Goal: Task Accomplishment & Management: Use online tool/utility

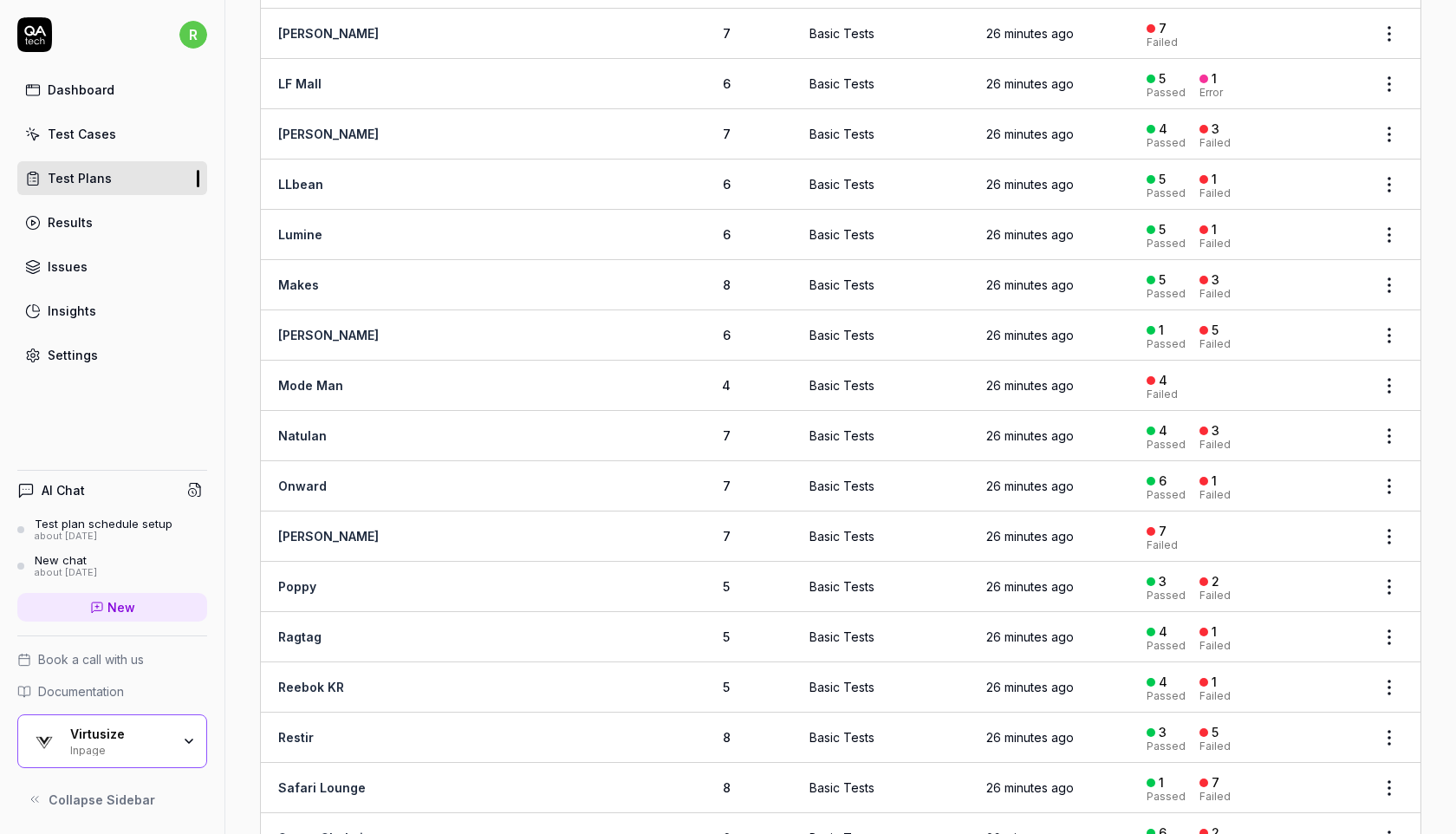
scroll to position [1669, 0]
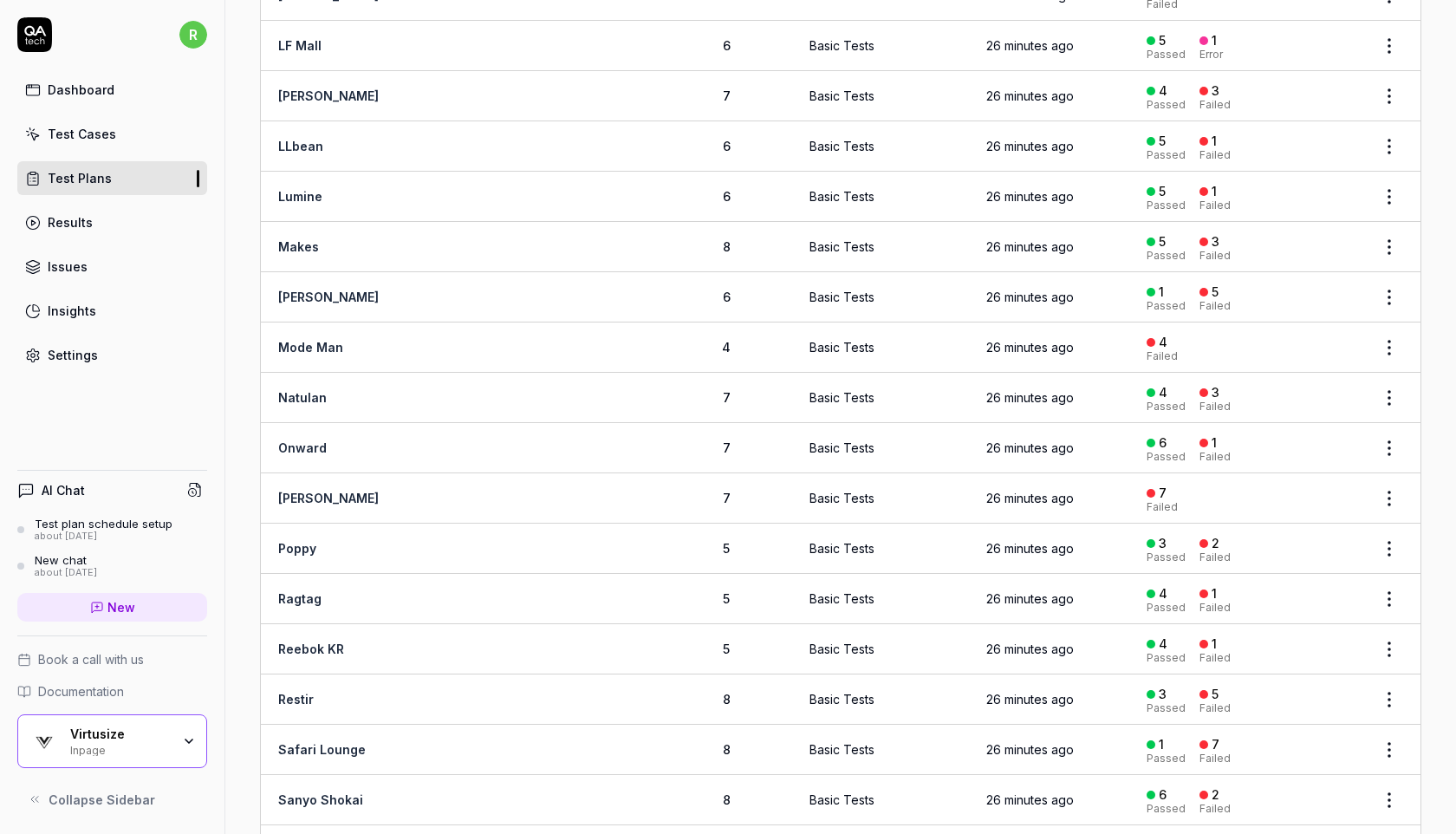
click at [100, 726] on div "Virtusize" at bounding box center [121, 734] width 100 height 16
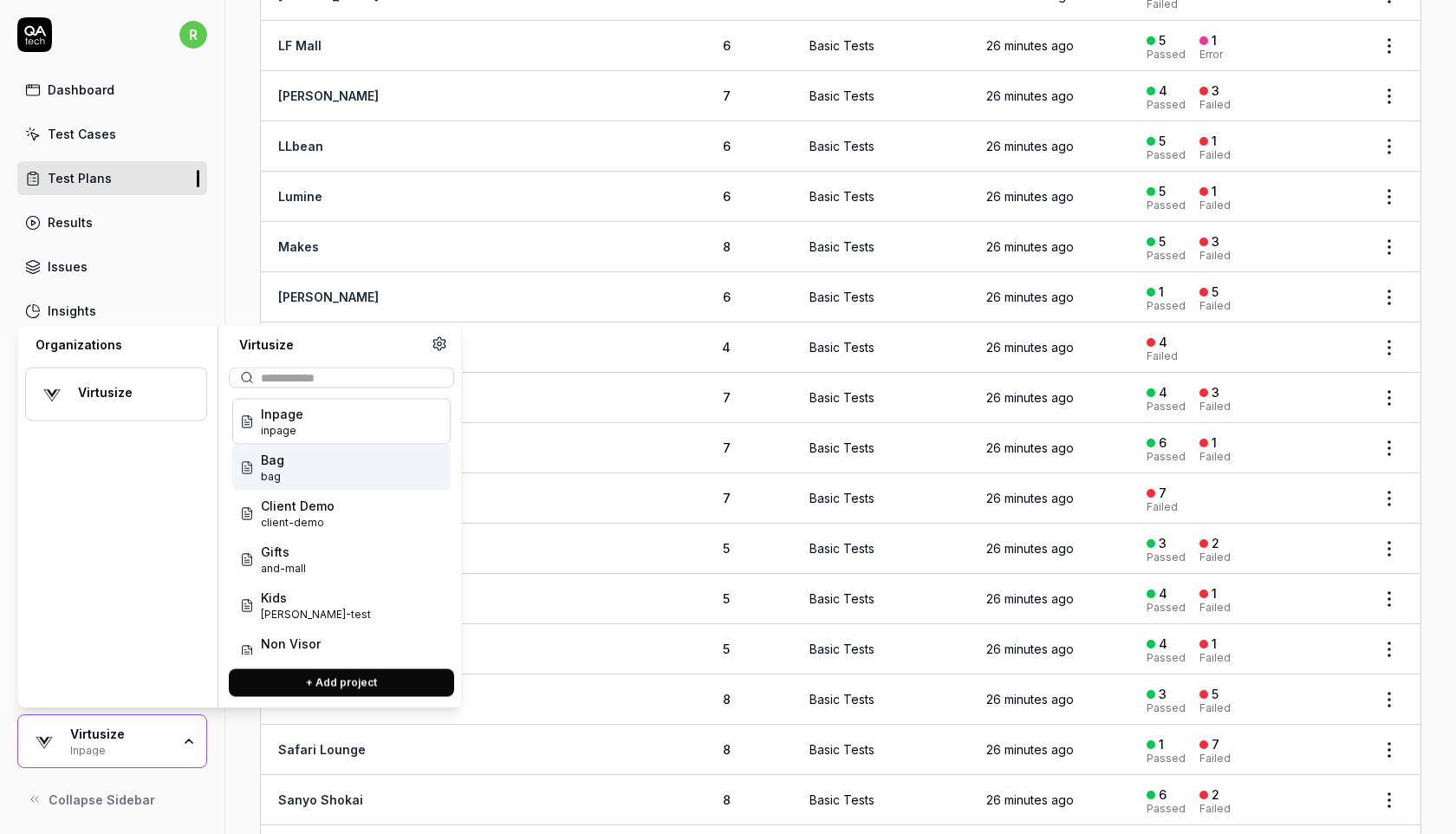
click at [327, 471] on div "Bag bag" at bounding box center [342, 468] width 219 height 46
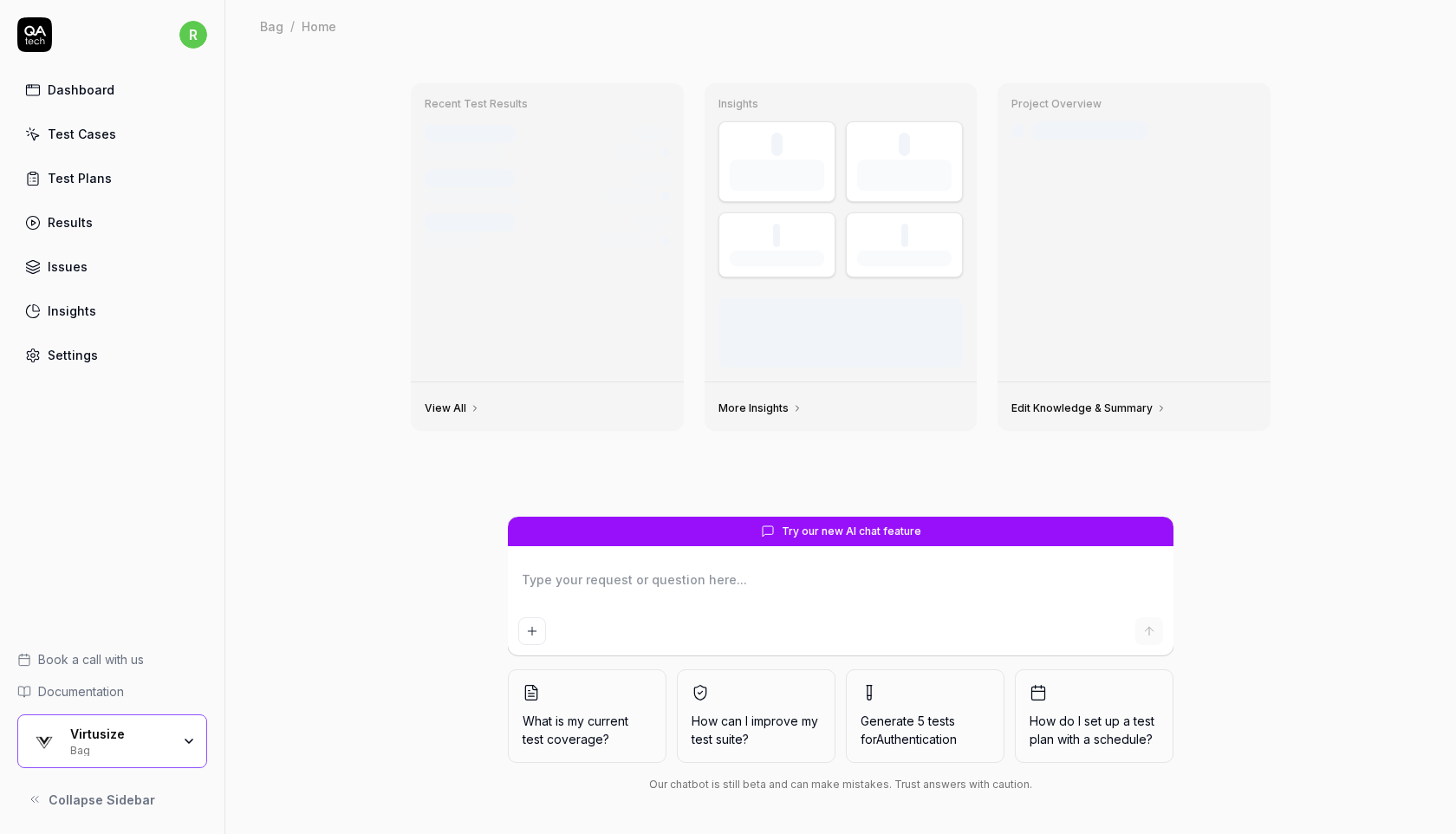
click at [108, 730] on div "Virtusize" at bounding box center [121, 734] width 100 height 16
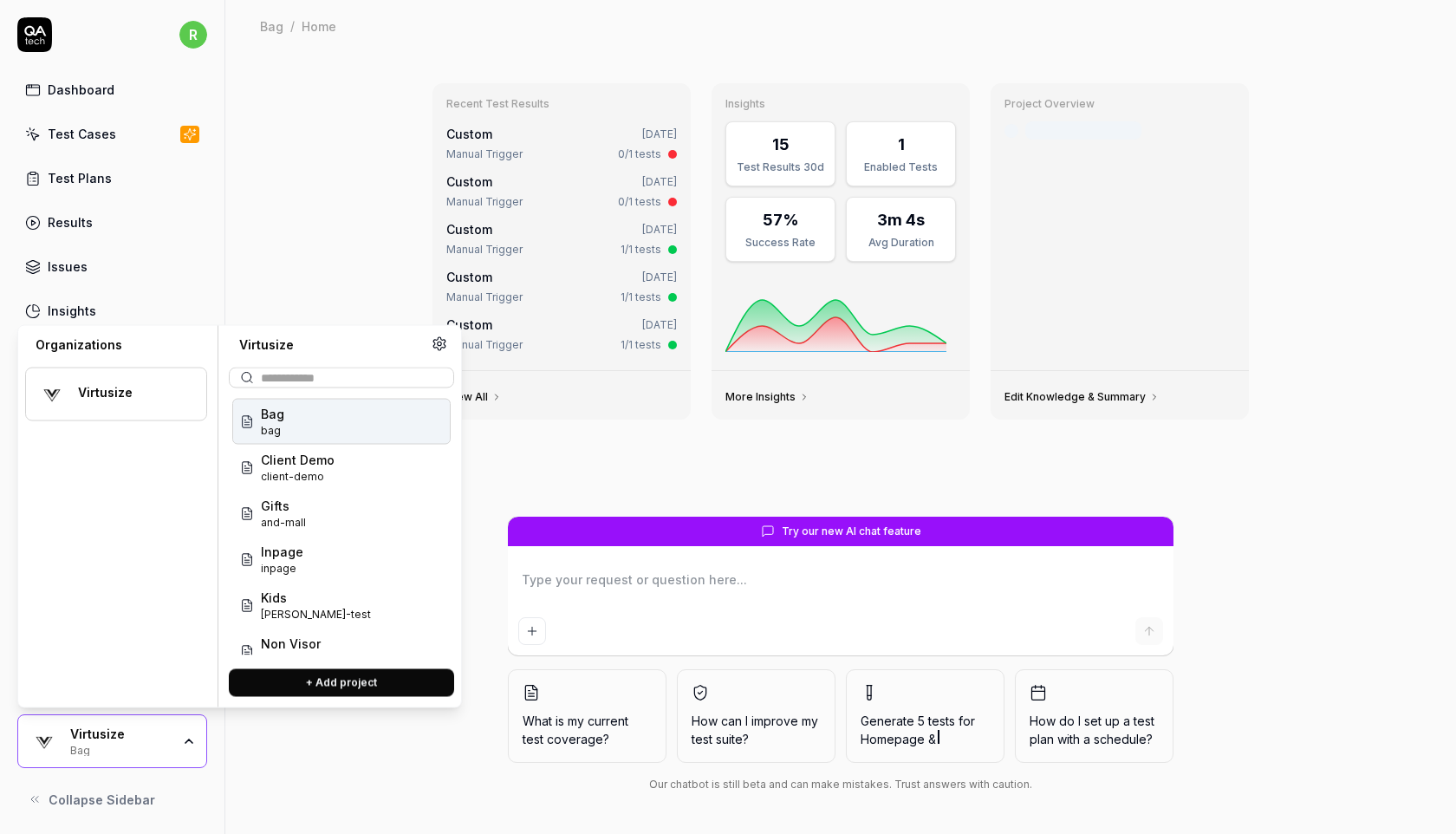
click at [658, 26] on div "Bag / Home" at bounding box center [840, 26] width 1162 height 18
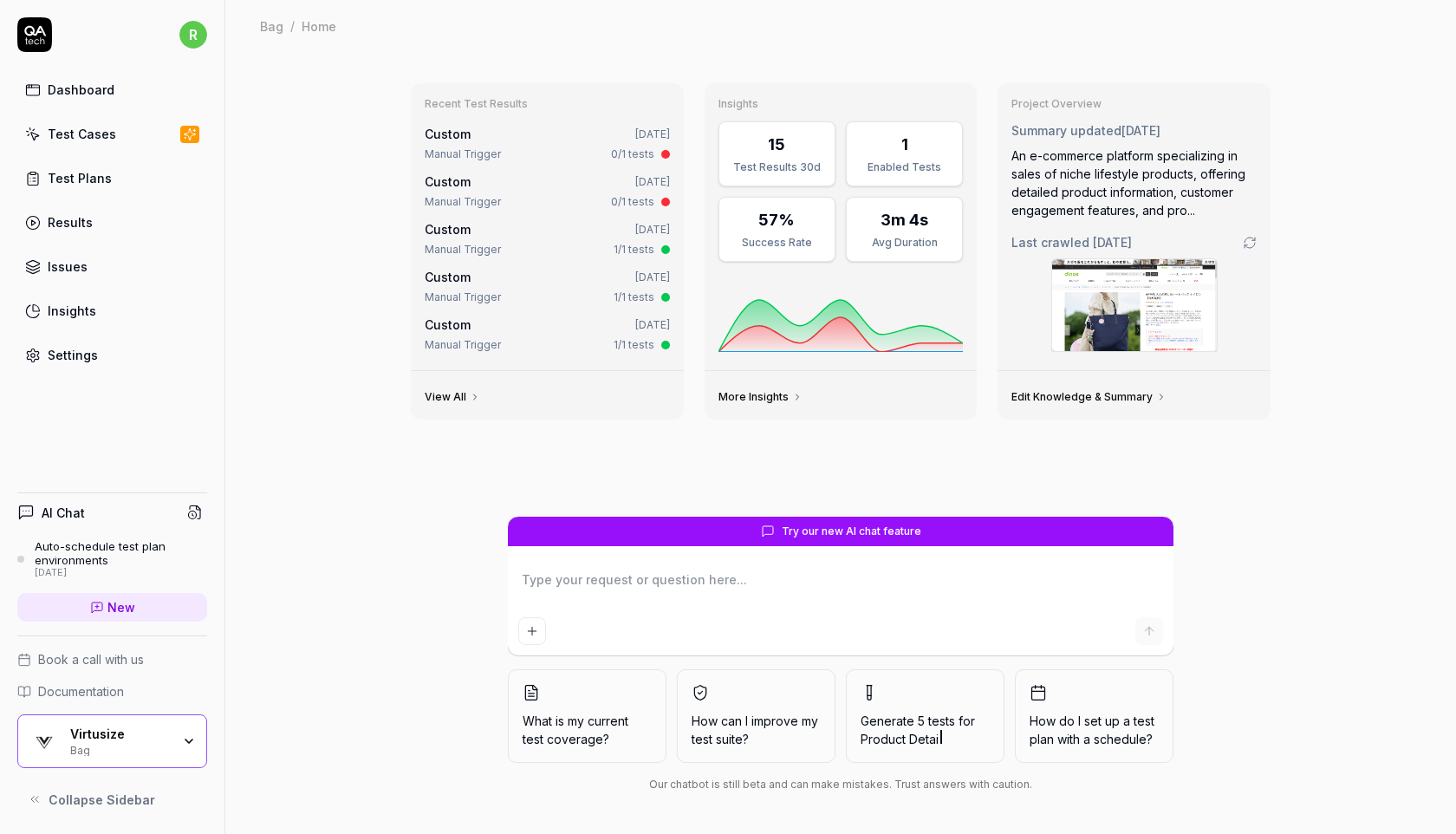
click at [101, 180] on div "Test Plans" at bounding box center [79, 178] width 64 height 19
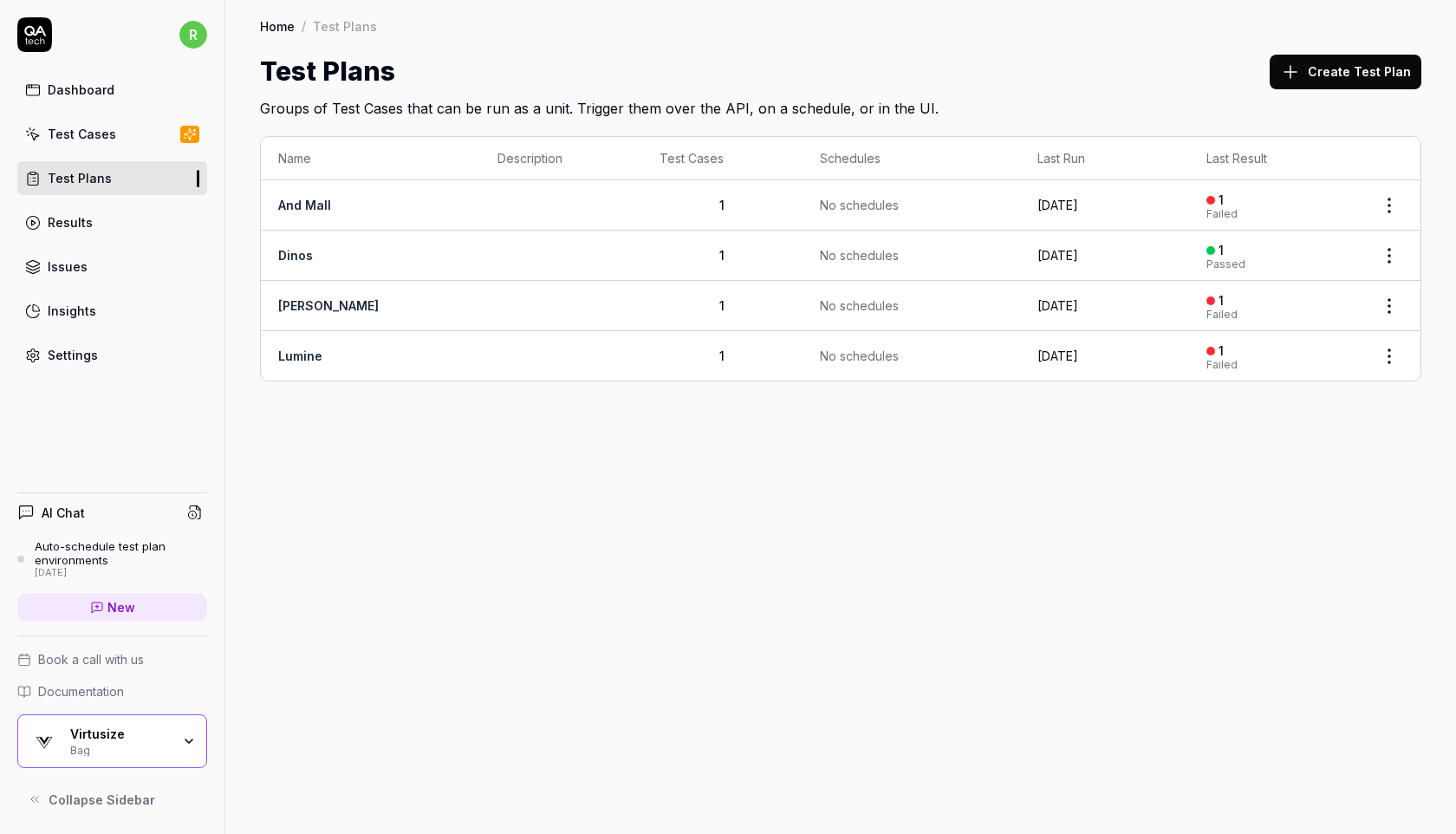
click at [147, 135] on link "Test Cases" at bounding box center [112, 134] width 190 height 33
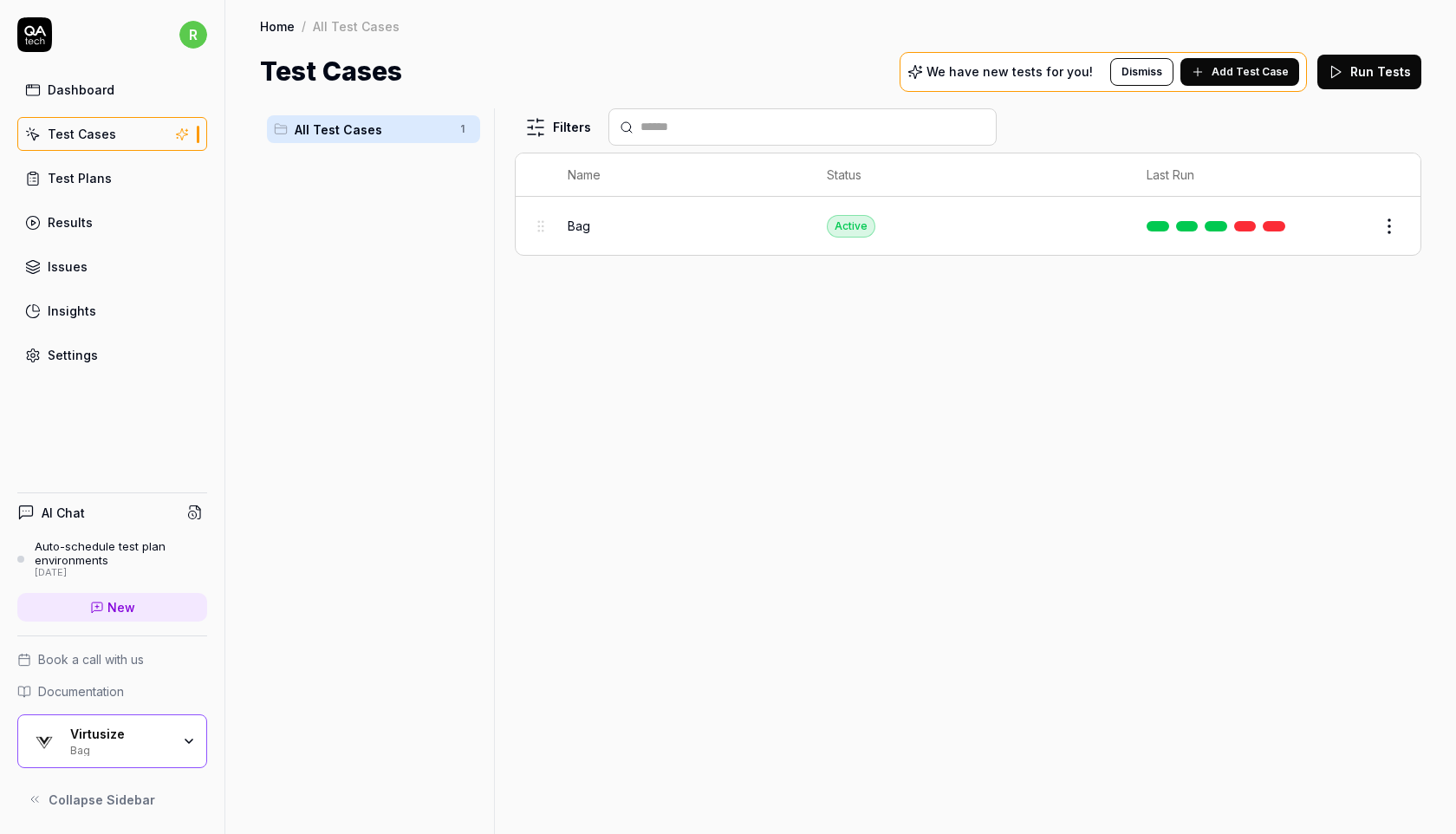
click at [1373, 78] on button "Run Tests" at bounding box center [1370, 71] width 104 height 34
click at [59, 733] on img "button" at bounding box center [45, 741] width 32 height 32
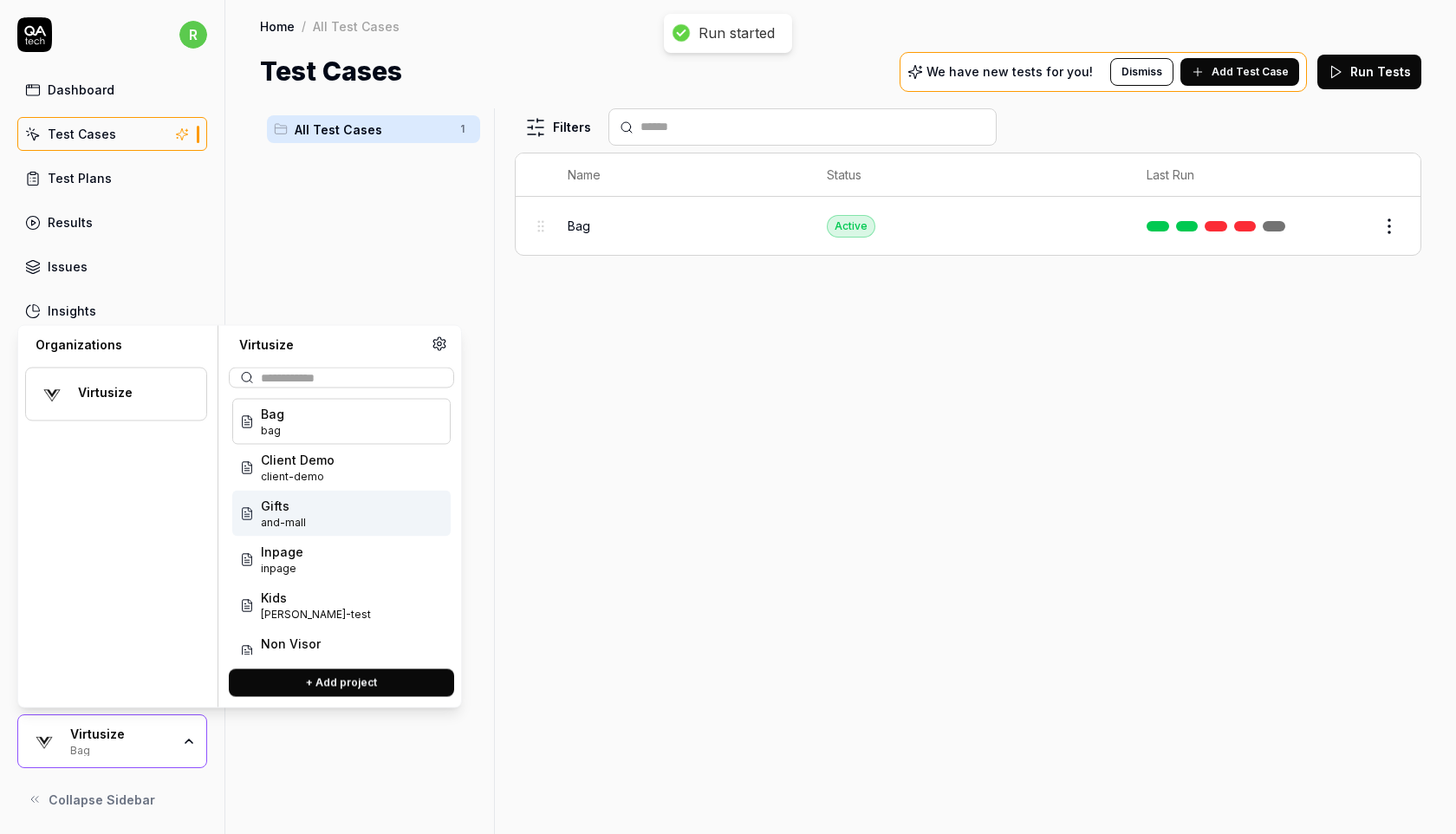
click at [327, 513] on div "Gifts and-mall" at bounding box center [342, 514] width 219 height 46
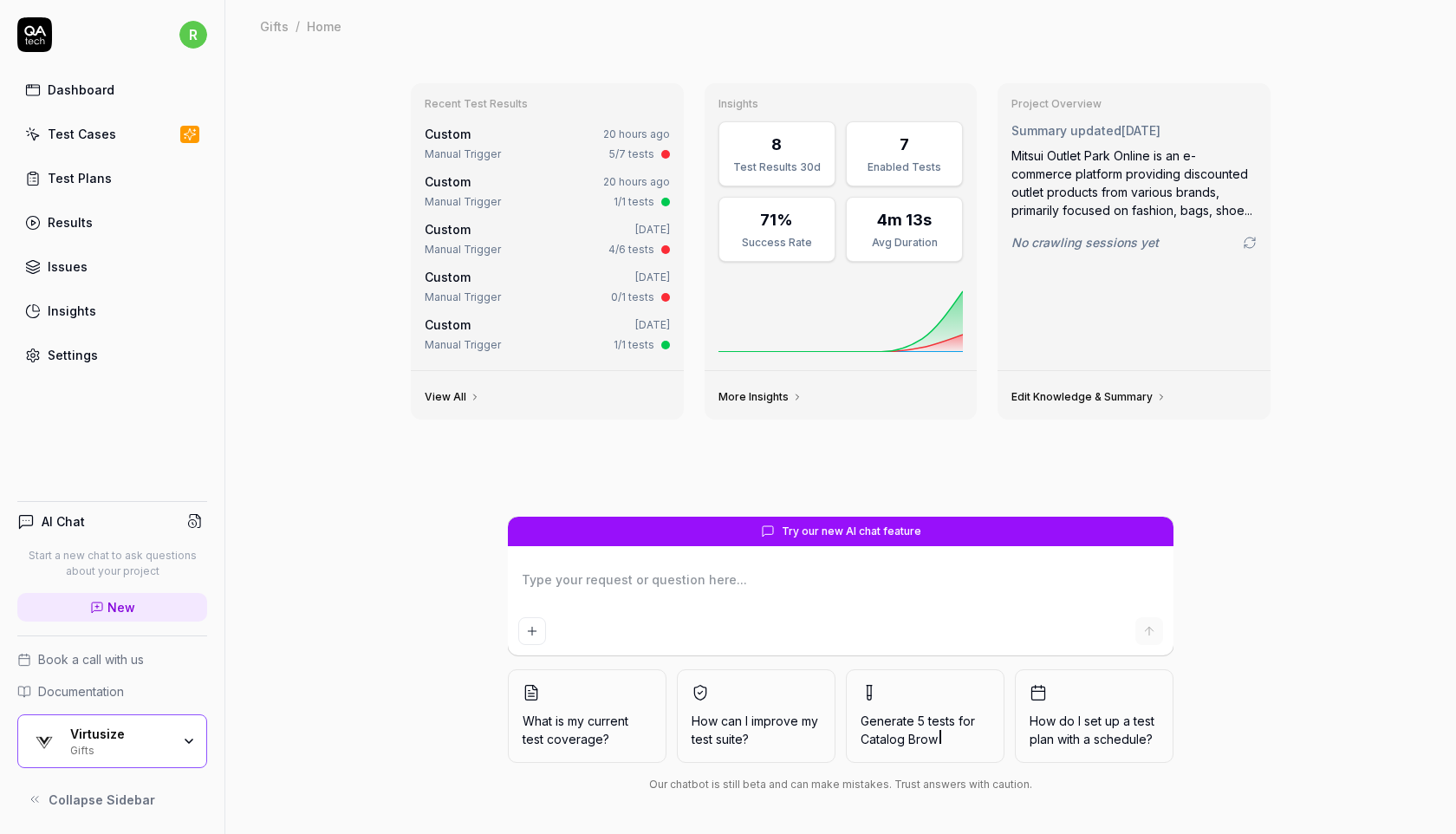
click at [126, 132] on link "Test Cases" at bounding box center [112, 134] width 190 height 33
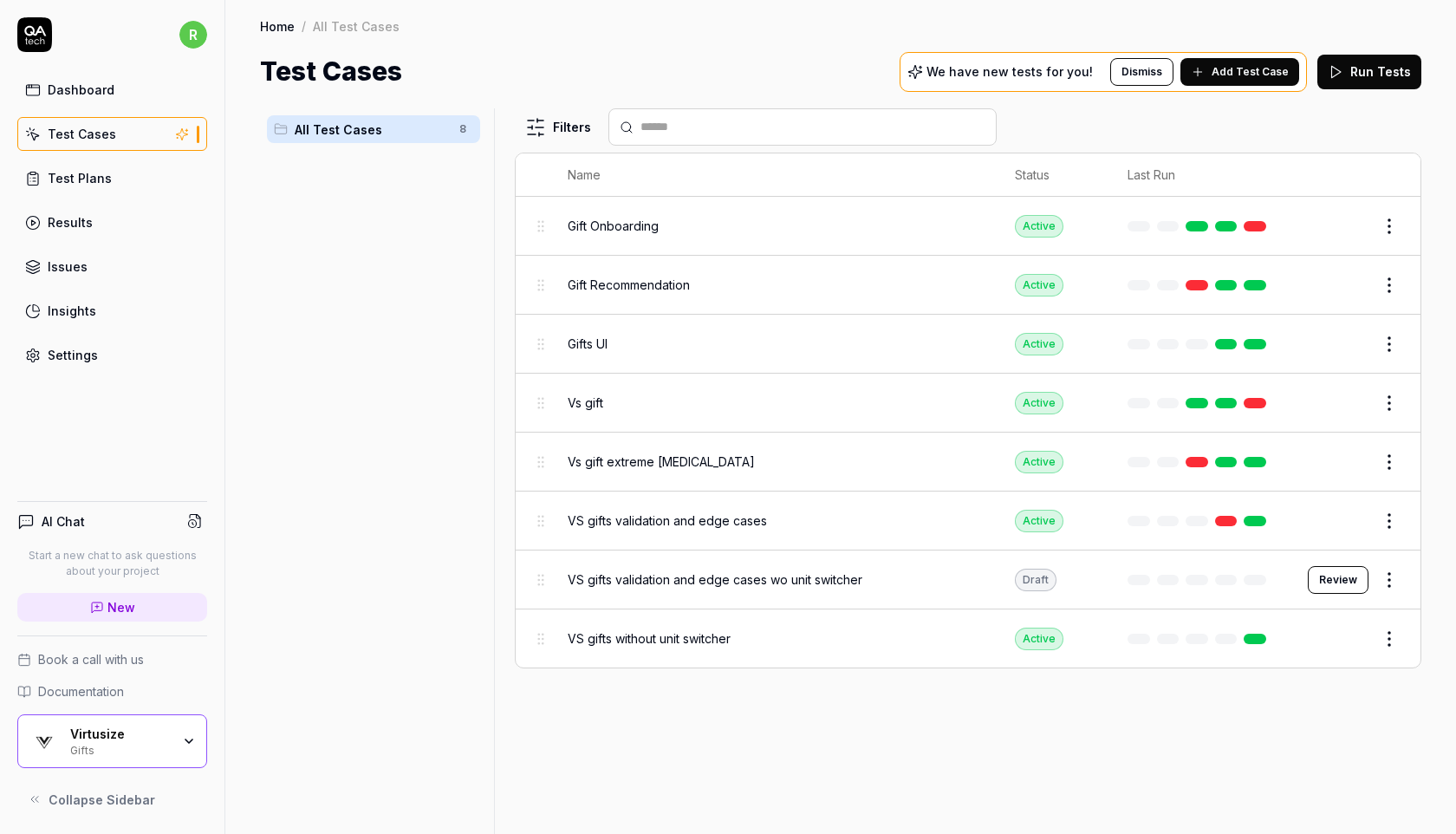
click at [1361, 77] on button "Run Tests" at bounding box center [1370, 71] width 104 height 34
click at [1384, 577] on html "Run started r Dashboard Test Cases Test Plans Results Issues Insights Settings …" at bounding box center [728, 417] width 1456 height 834
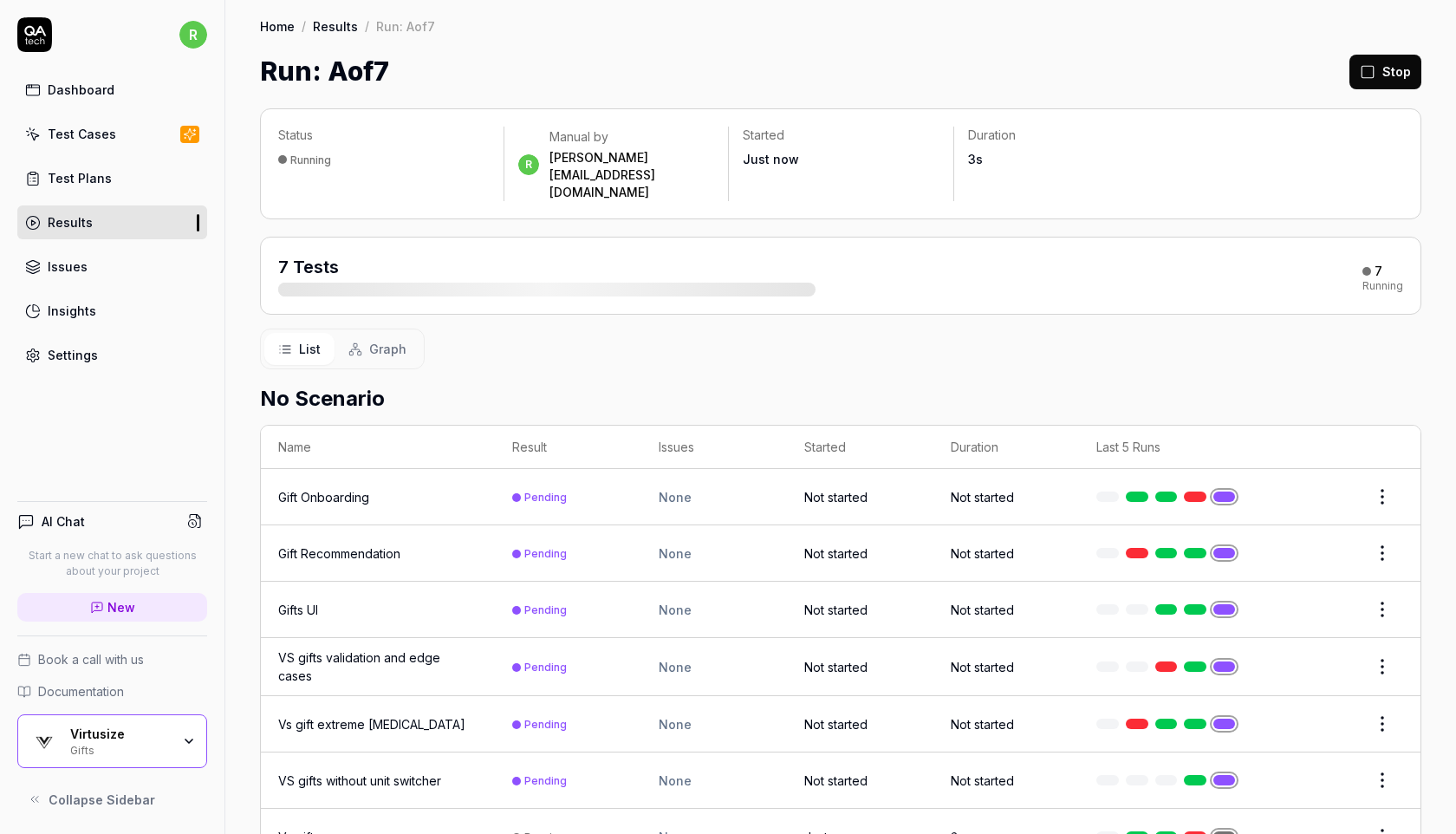
scroll to position [27, 0]
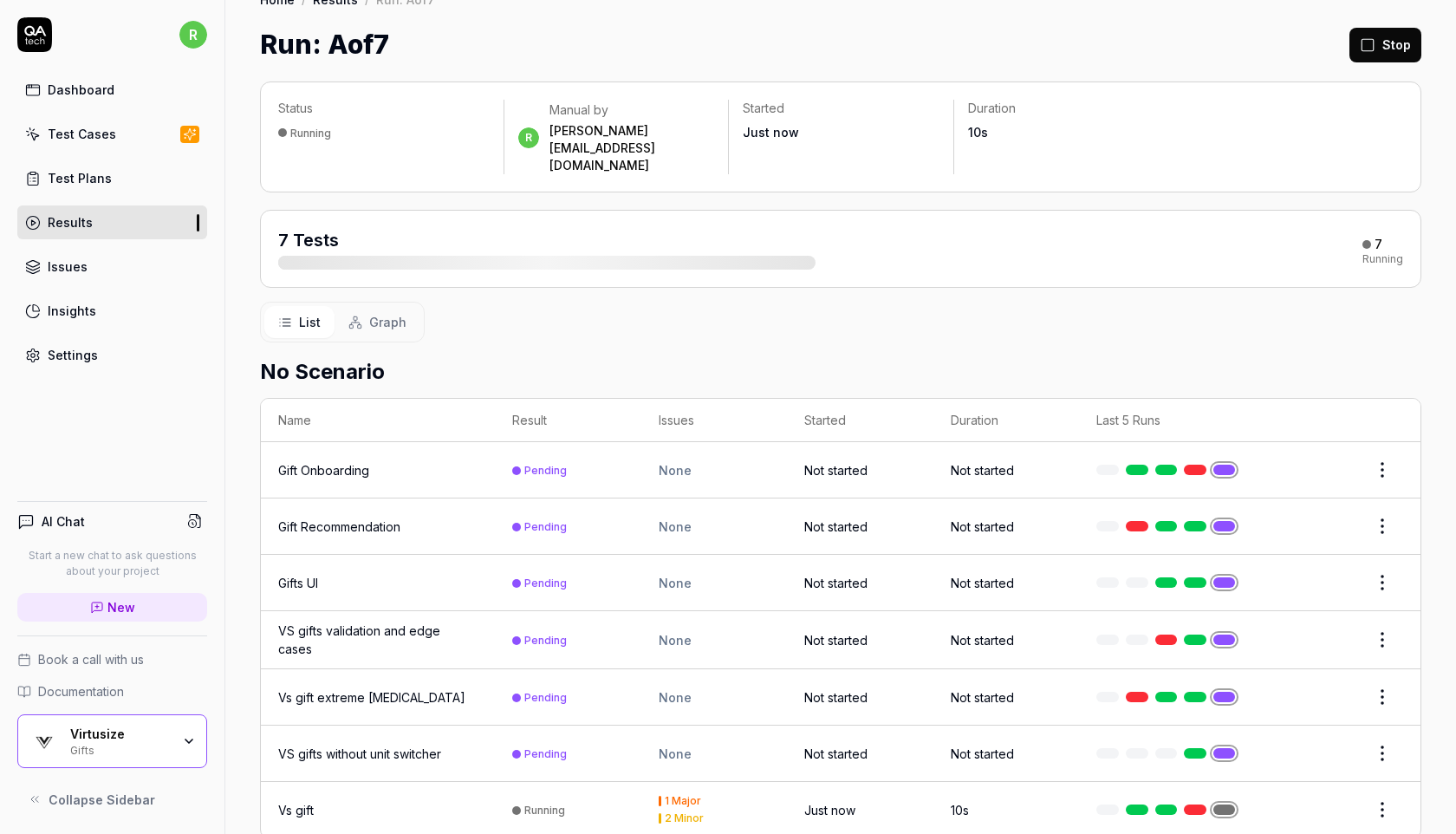
click at [115, 745] on div "Gifts" at bounding box center [121, 749] width 100 height 14
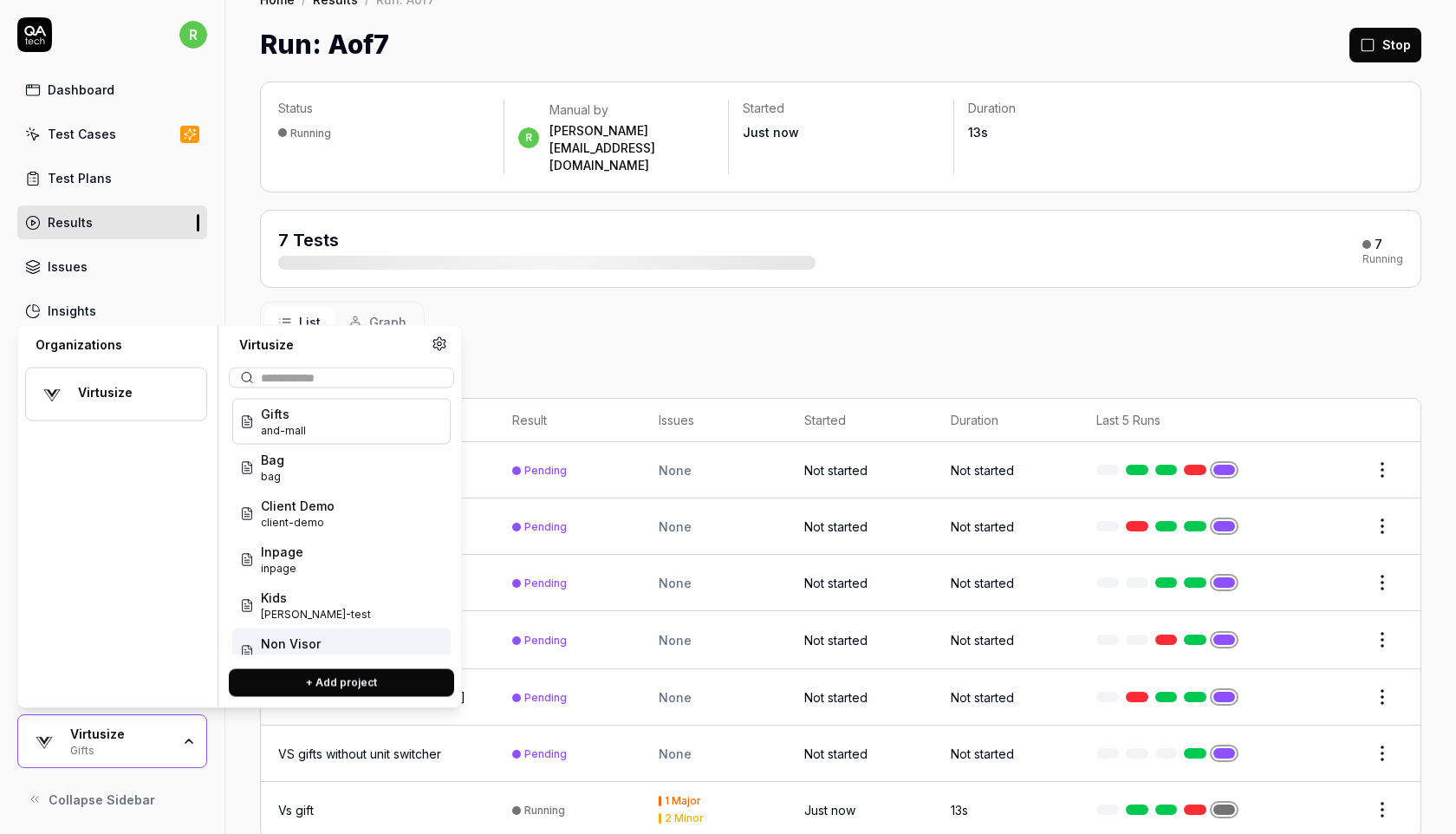
click at [301, 646] on span "Non Visor" at bounding box center [290, 644] width 59 height 19
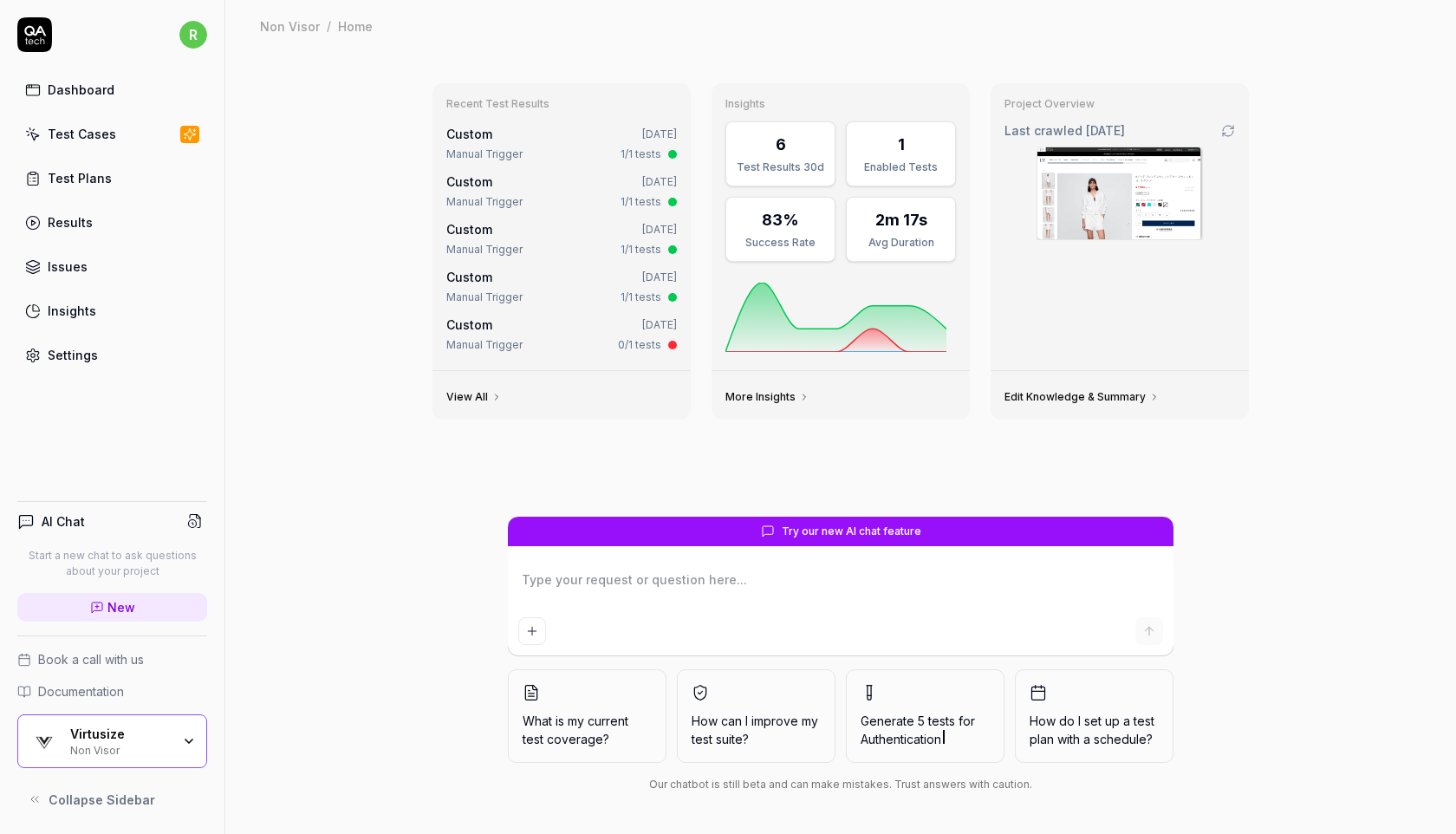
click at [73, 128] on div "Test Cases" at bounding box center [82, 135] width 69 height 19
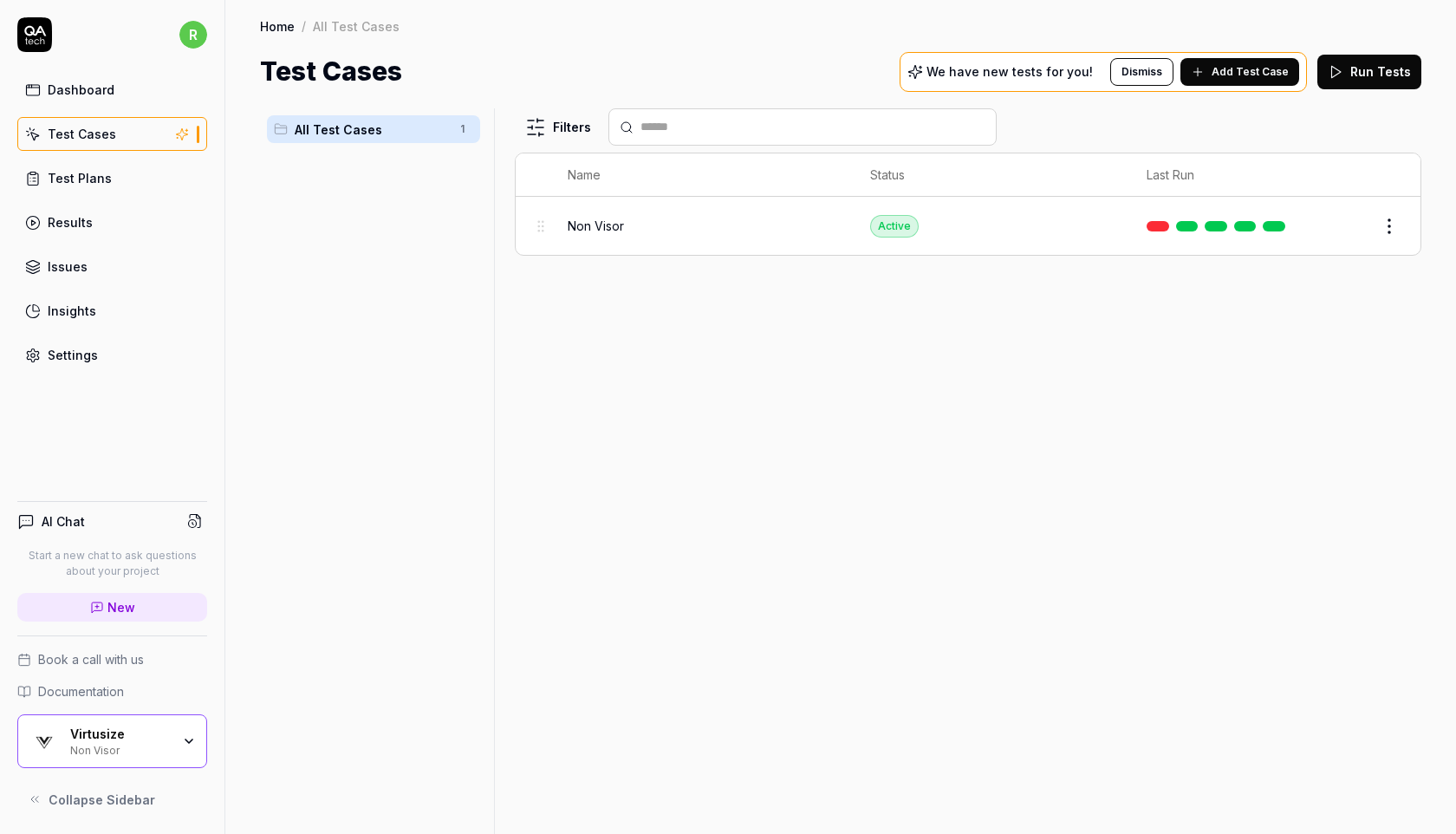
click at [1367, 65] on button "Run Tests" at bounding box center [1370, 71] width 104 height 34
click at [63, 751] on div "Virtusize Non Visor" at bounding box center [112, 741] width 190 height 54
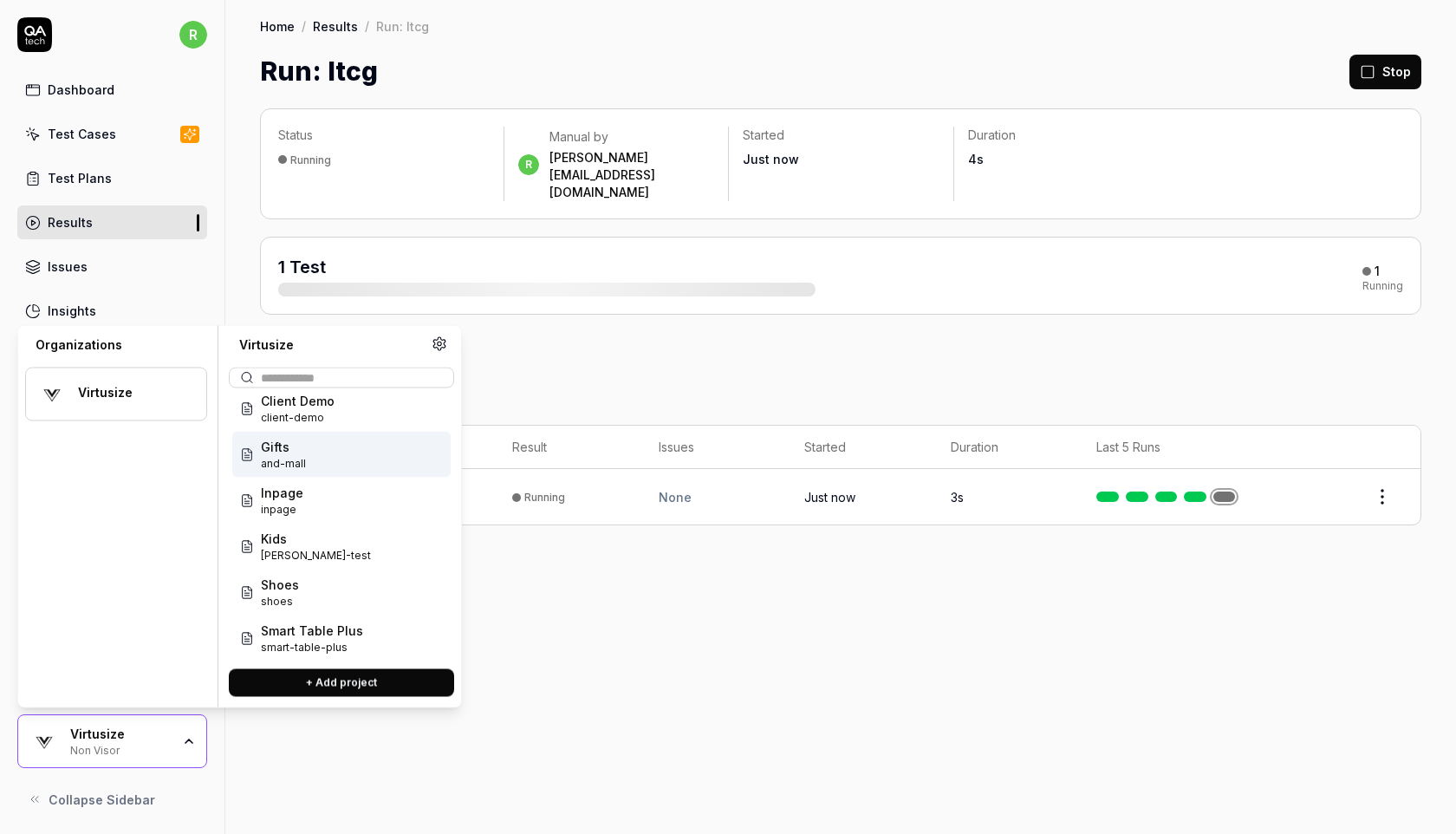
scroll to position [161, 0]
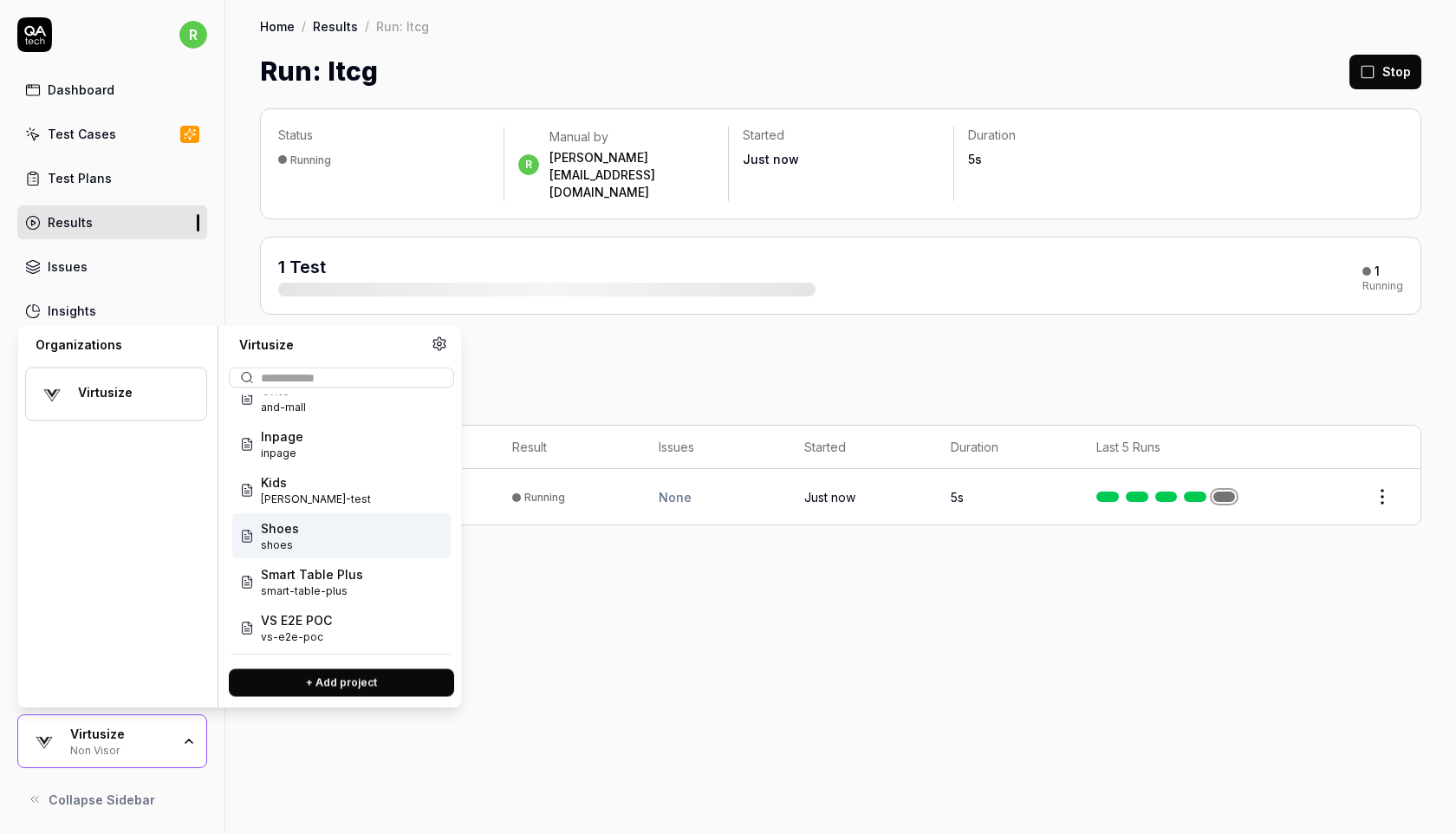
click at [331, 545] on div "Shoes shoes" at bounding box center [342, 536] width 219 height 46
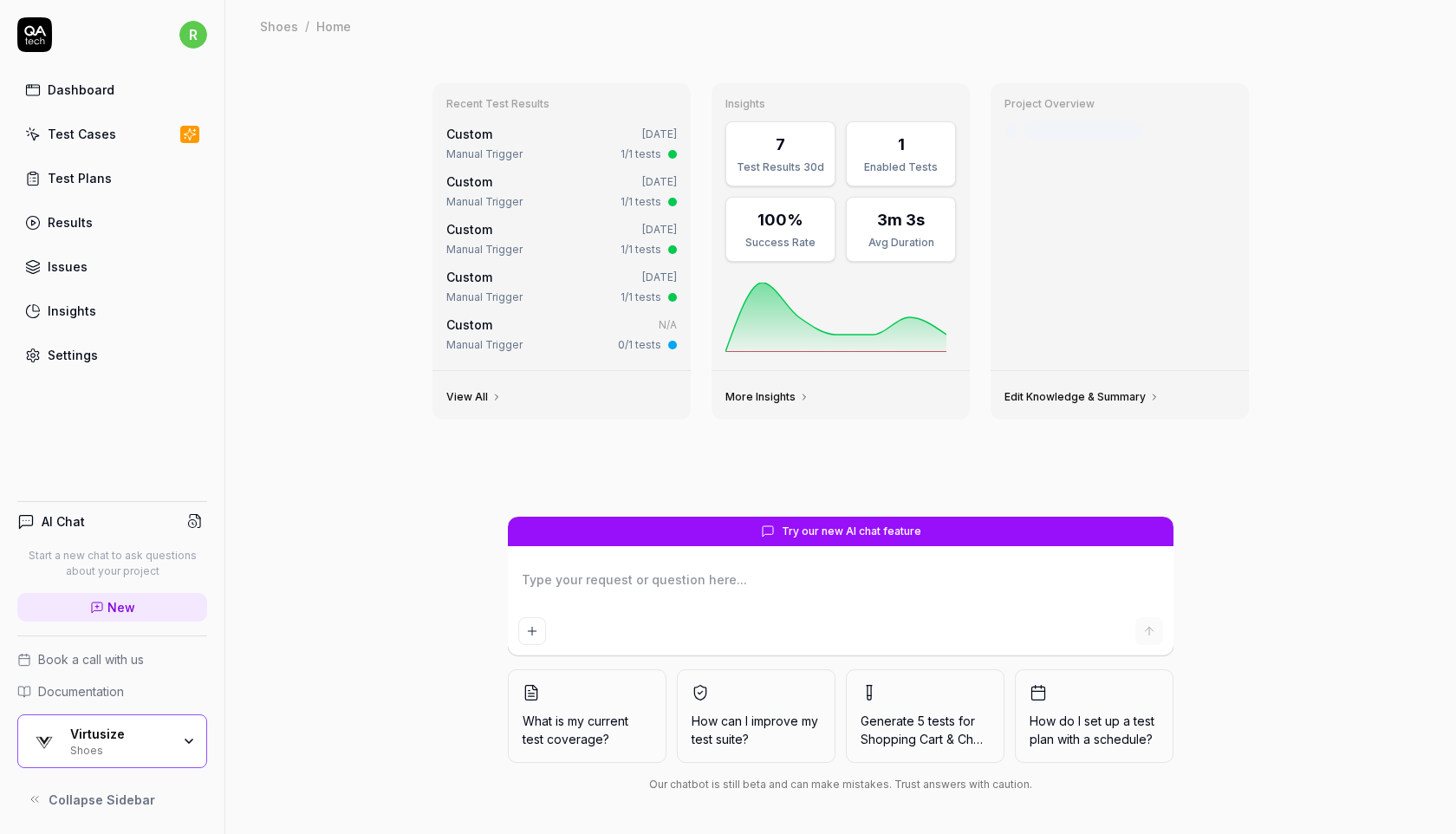
click at [126, 134] on link "Test Cases" at bounding box center [112, 134] width 190 height 33
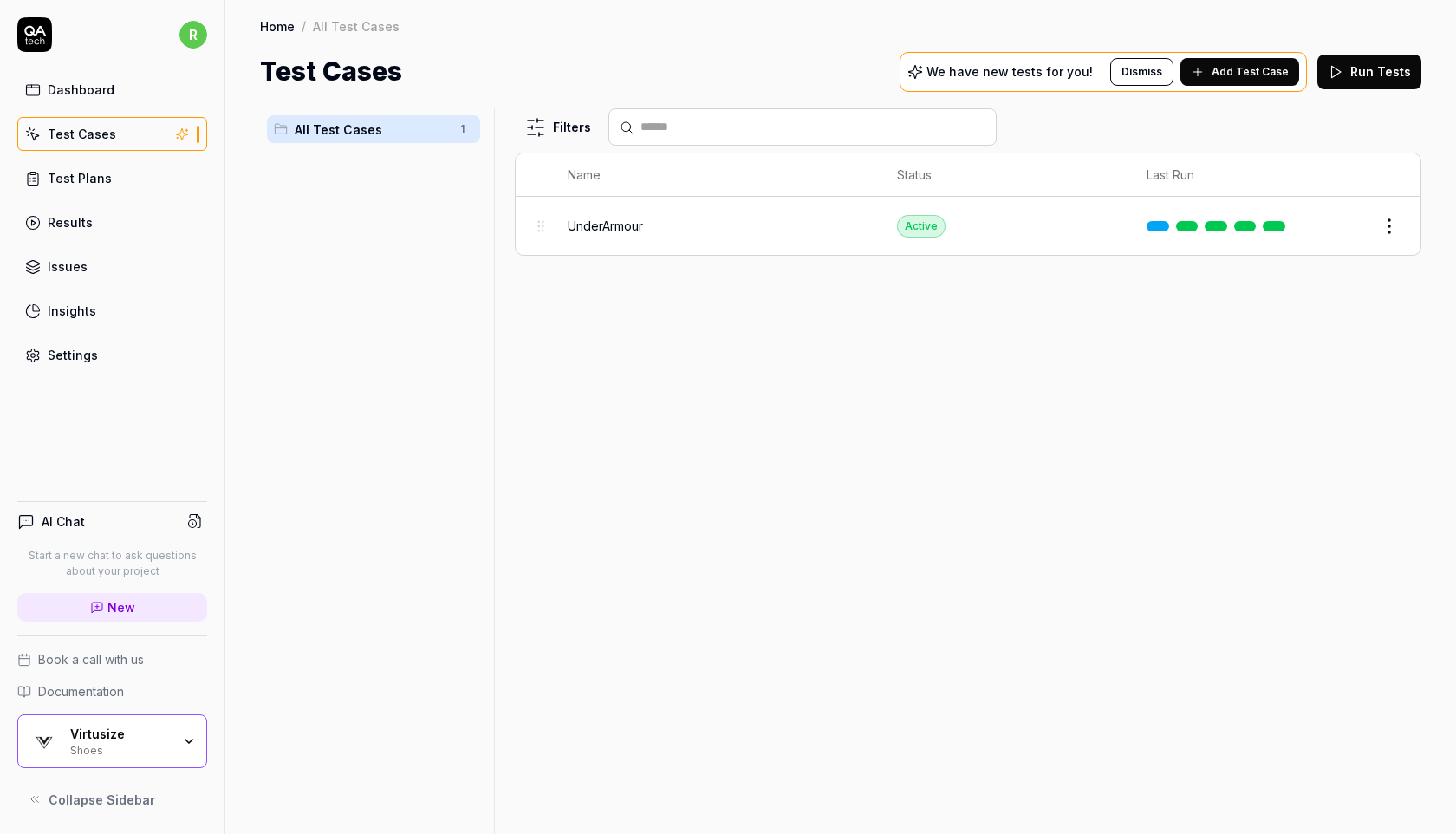
click at [1367, 73] on button "Run Tests" at bounding box center [1370, 71] width 104 height 34
click at [79, 741] on div "Virtusize" at bounding box center [121, 734] width 100 height 16
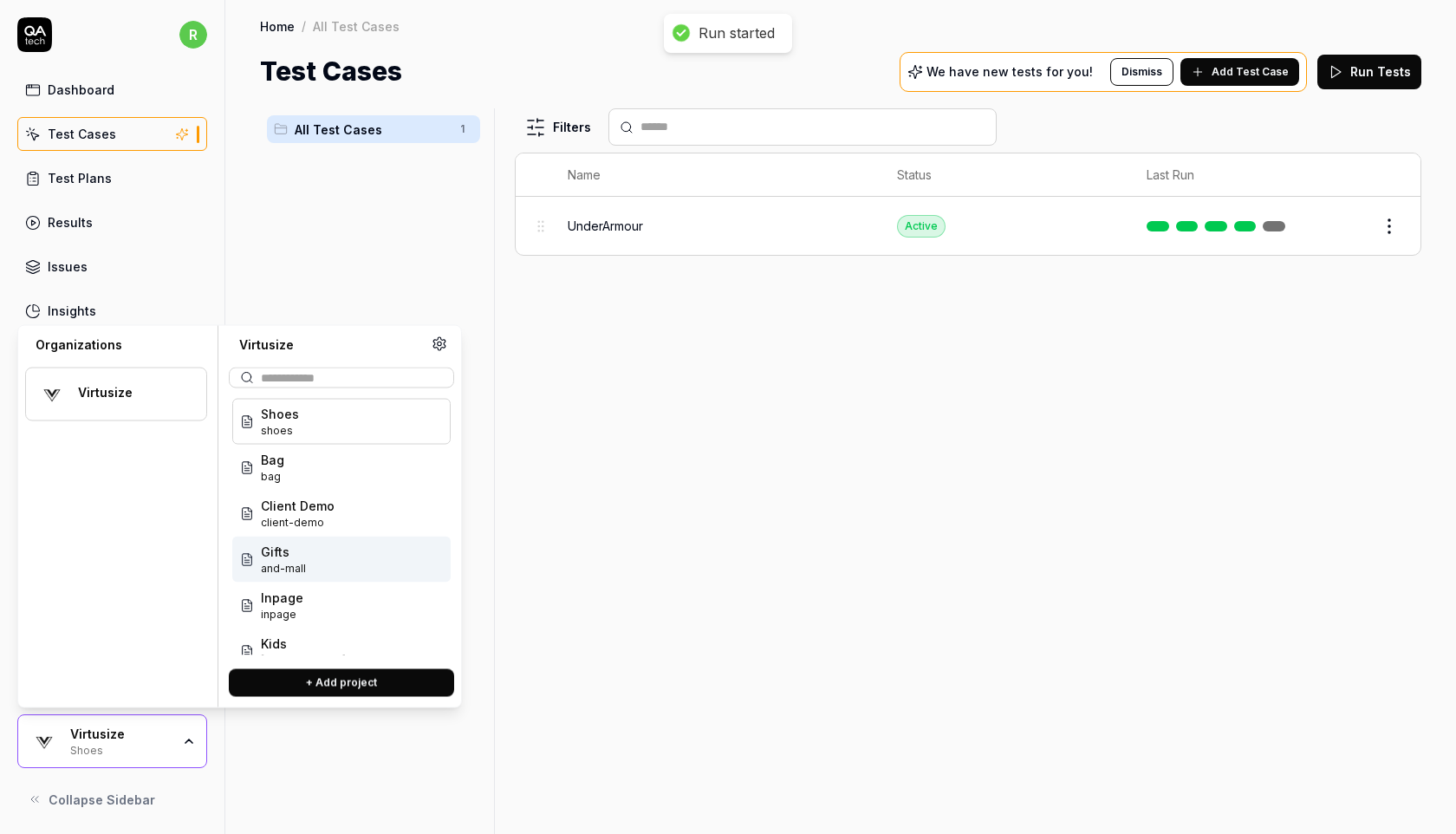
scroll to position [161, 0]
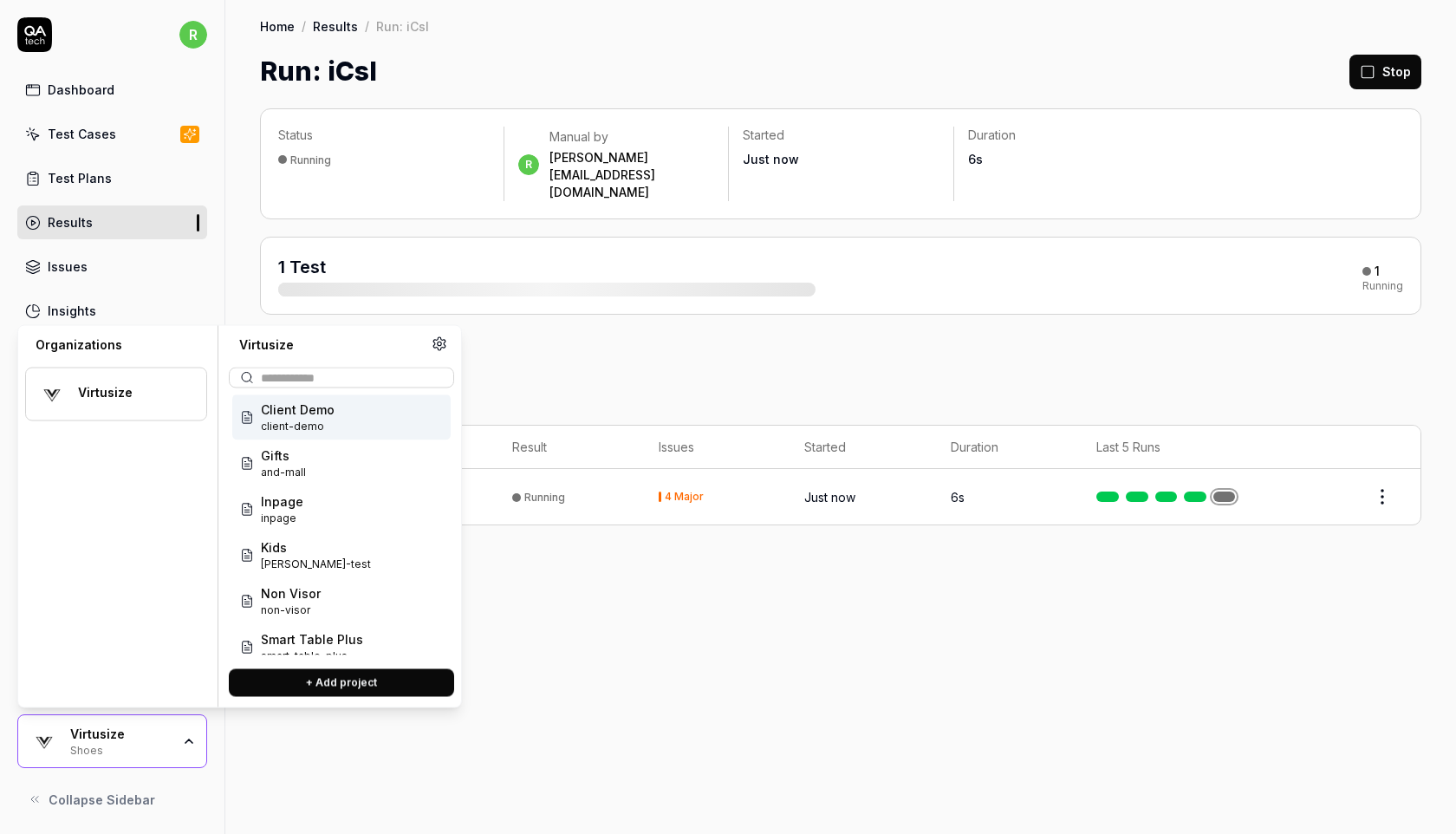
scroll to position [161, 0]
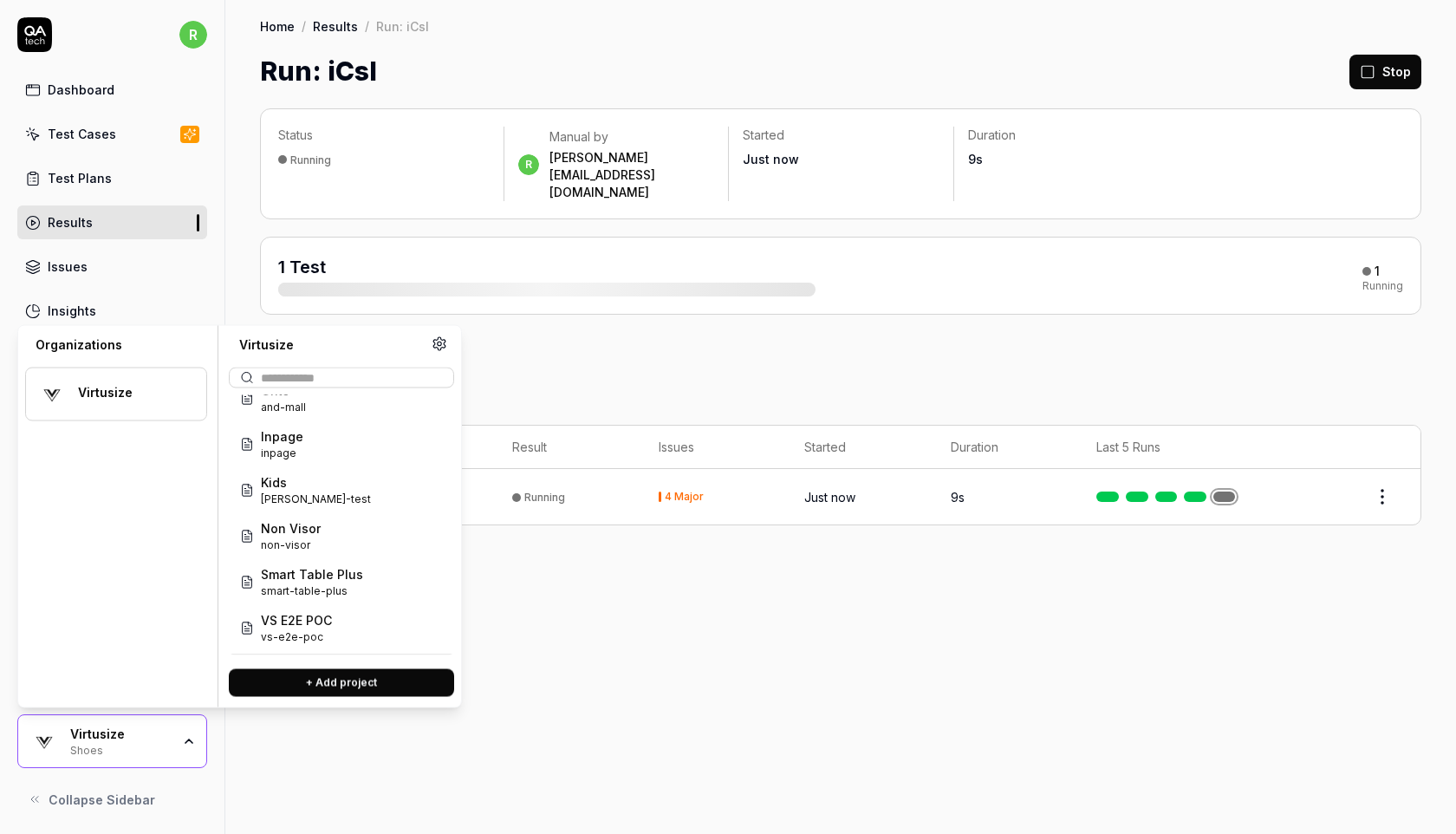
click at [332, 498] on div "Kids [PERSON_NAME]-test" at bounding box center [342, 491] width 219 height 46
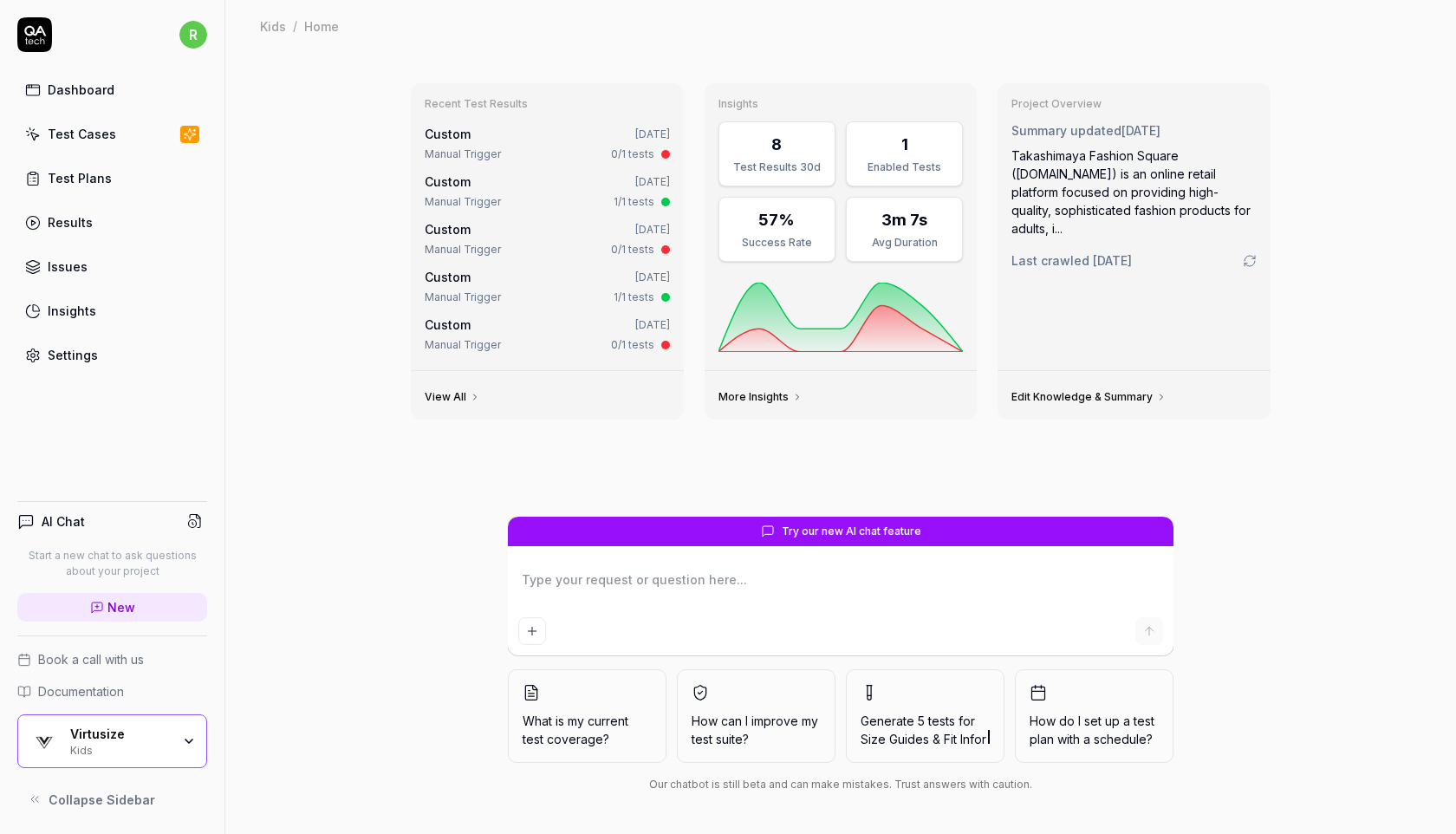
click at [132, 139] on link "Test Cases" at bounding box center [112, 134] width 190 height 33
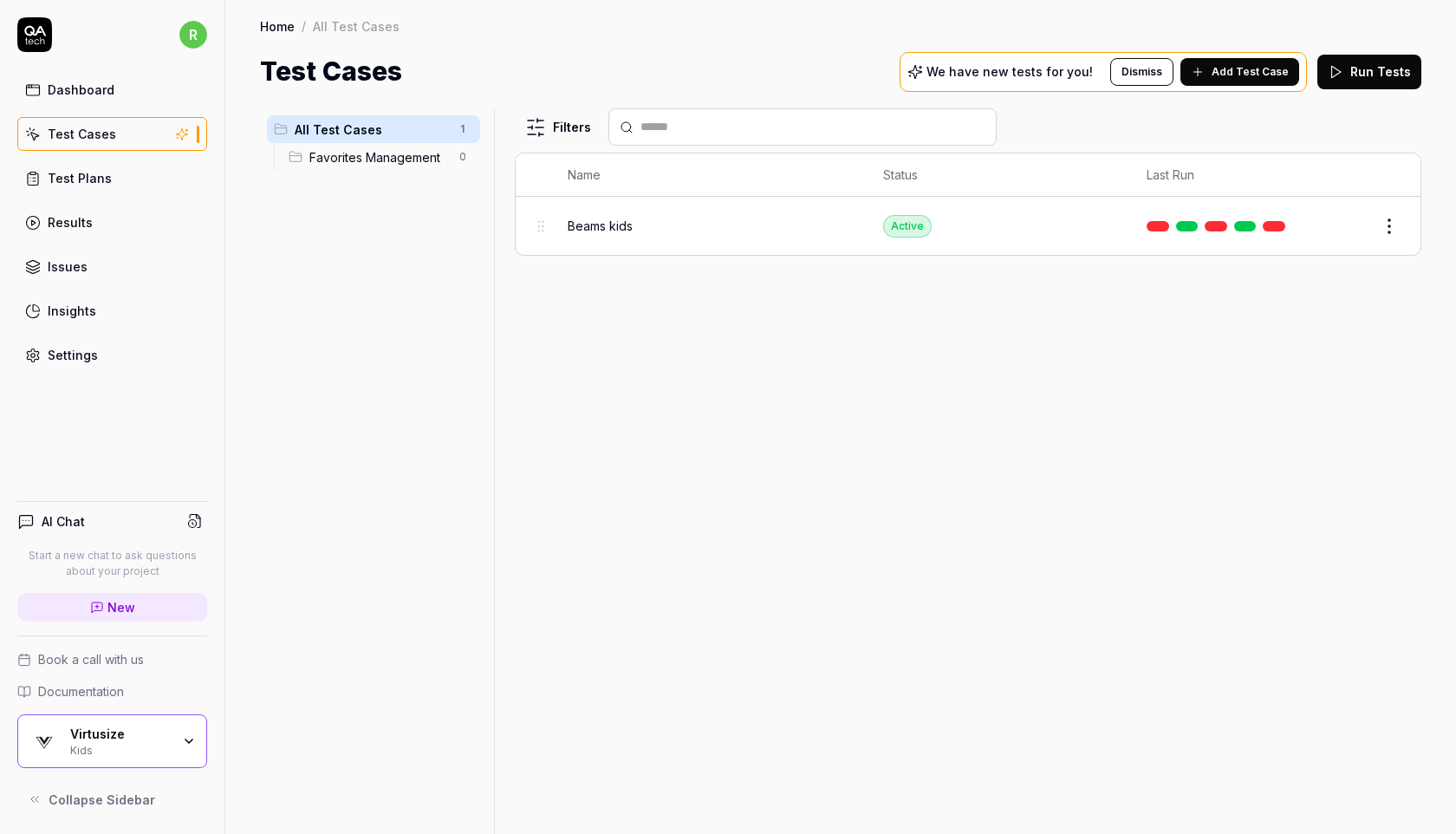
click at [1391, 71] on button "Run Tests" at bounding box center [1370, 71] width 104 height 34
click at [888, 342] on div "Filters Name Status Last Run Beams kids Active Edit" at bounding box center [968, 471] width 907 height 725
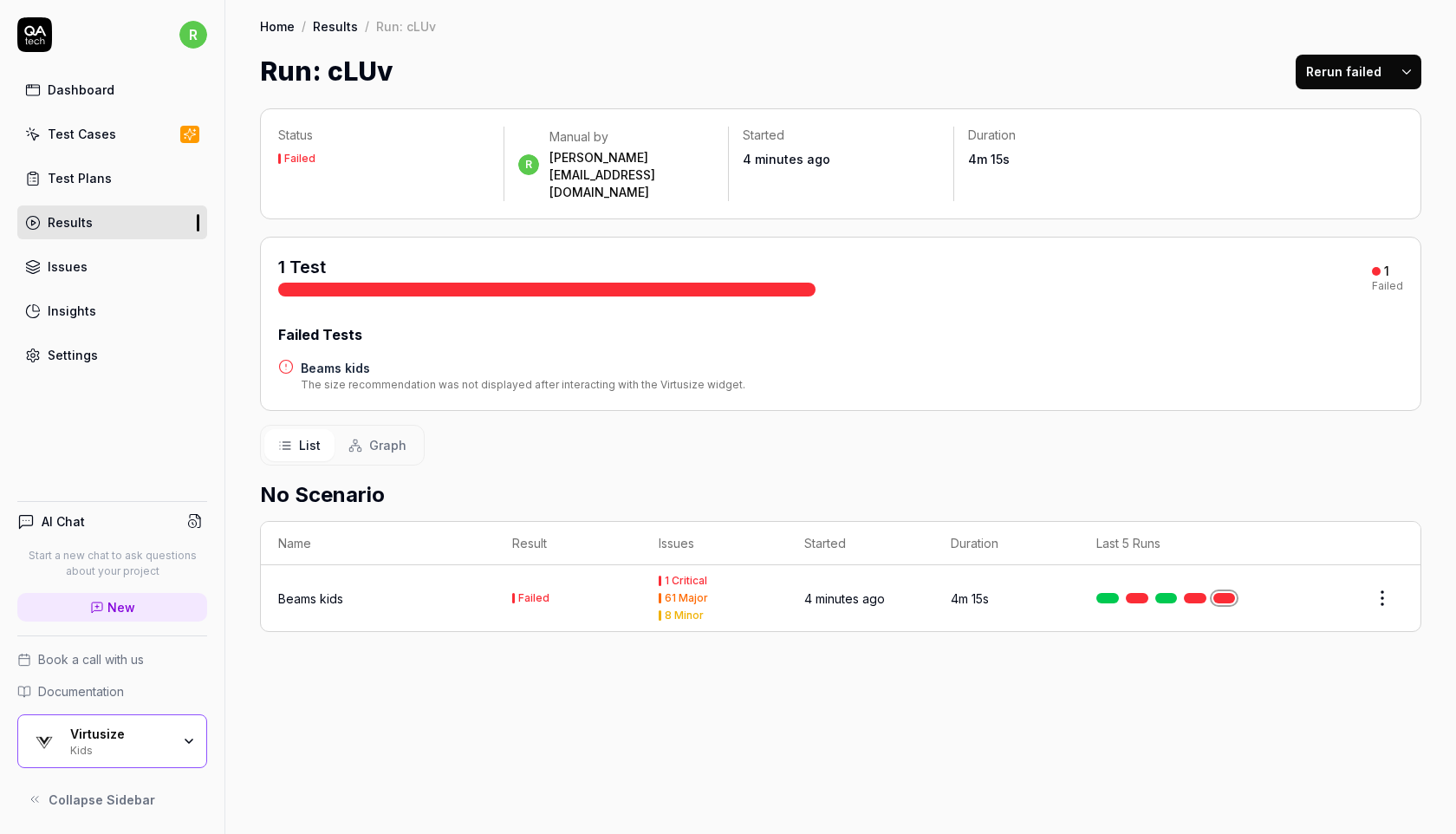
click at [76, 728] on div "Virtusize" at bounding box center [121, 734] width 100 height 16
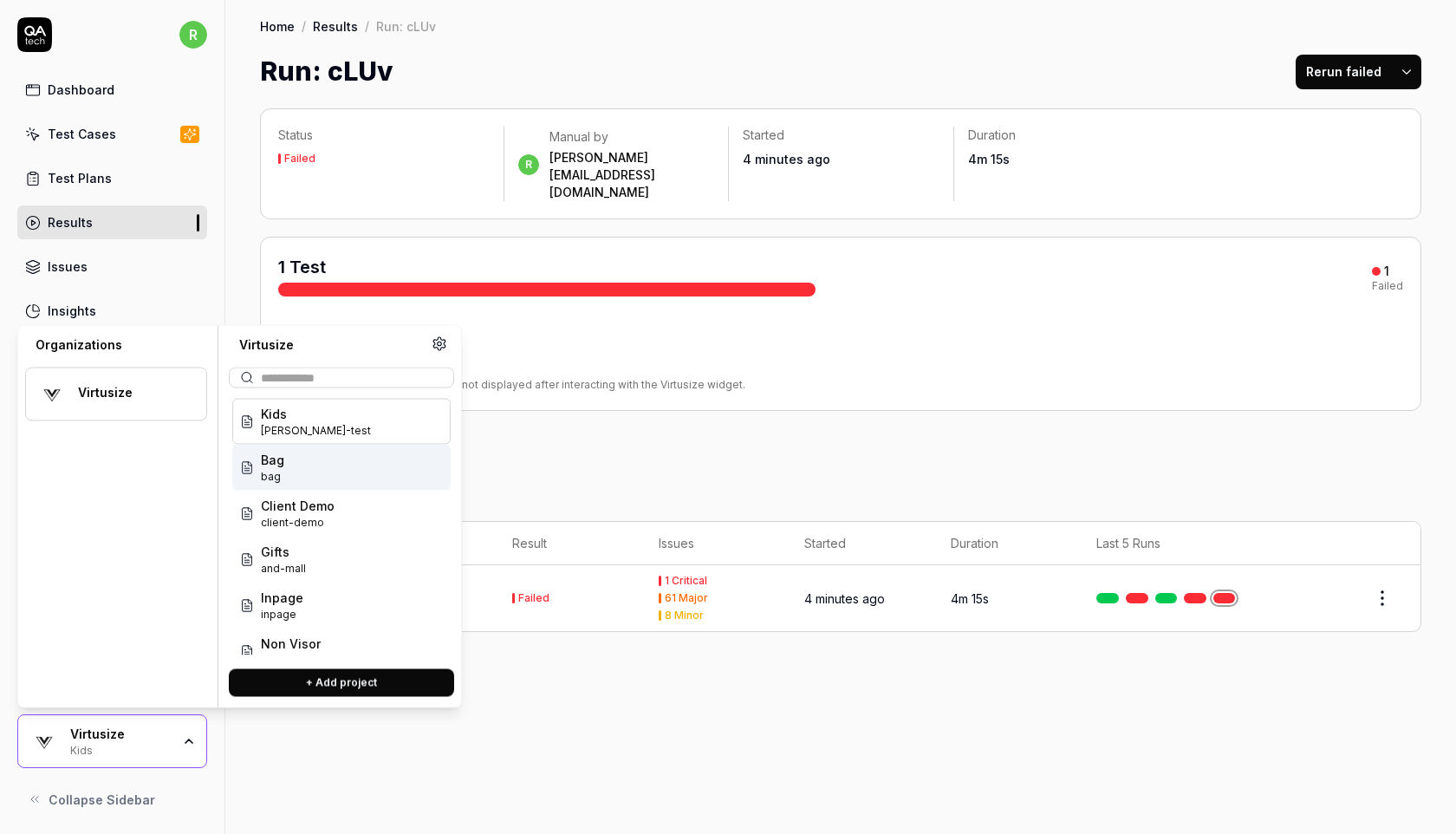
click at [290, 455] on div "Bag bag" at bounding box center [342, 468] width 219 height 46
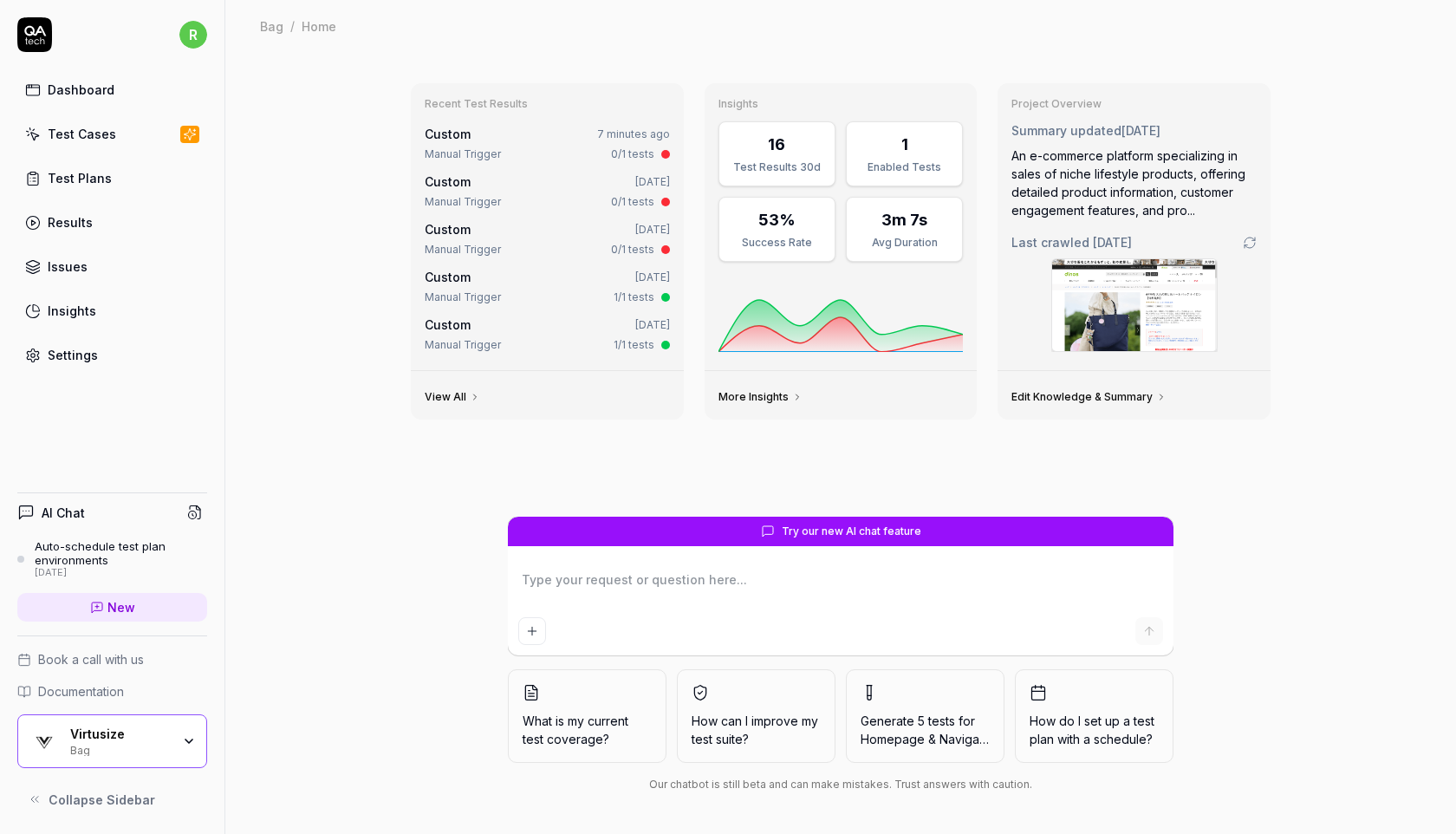
type textarea "*"
